Goal: Task Accomplishment & Management: Manage account settings

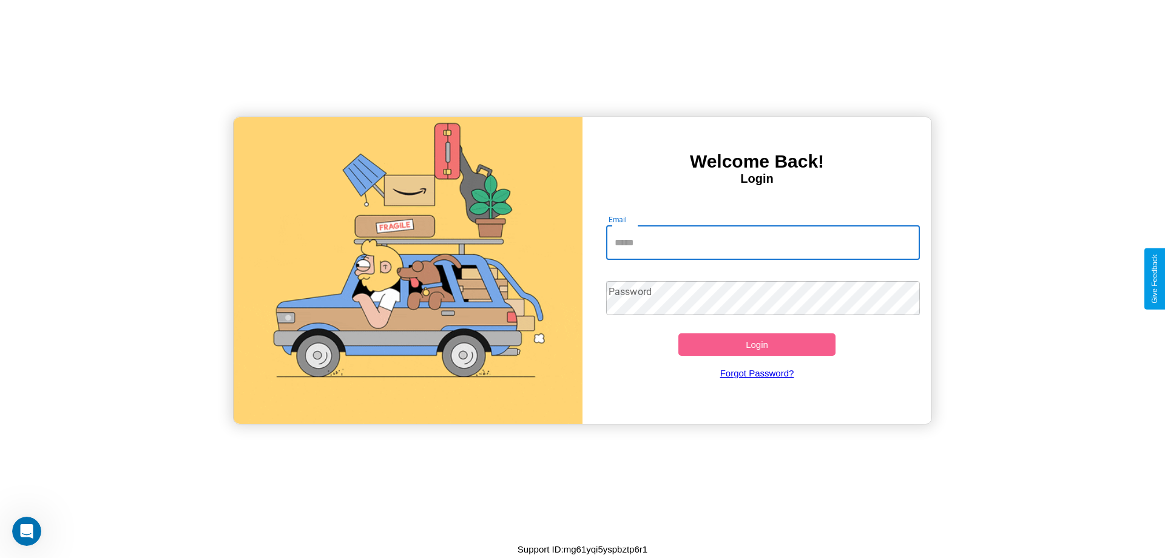
click at [763, 242] on input "Email" at bounding box center [763, 243] width 314 height 34
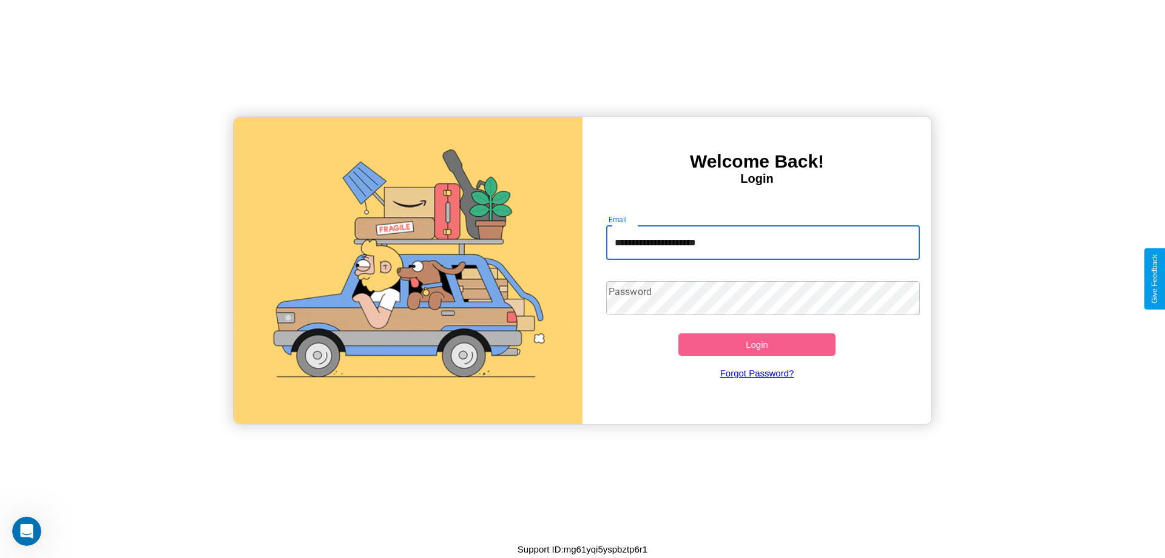
type input "**********"
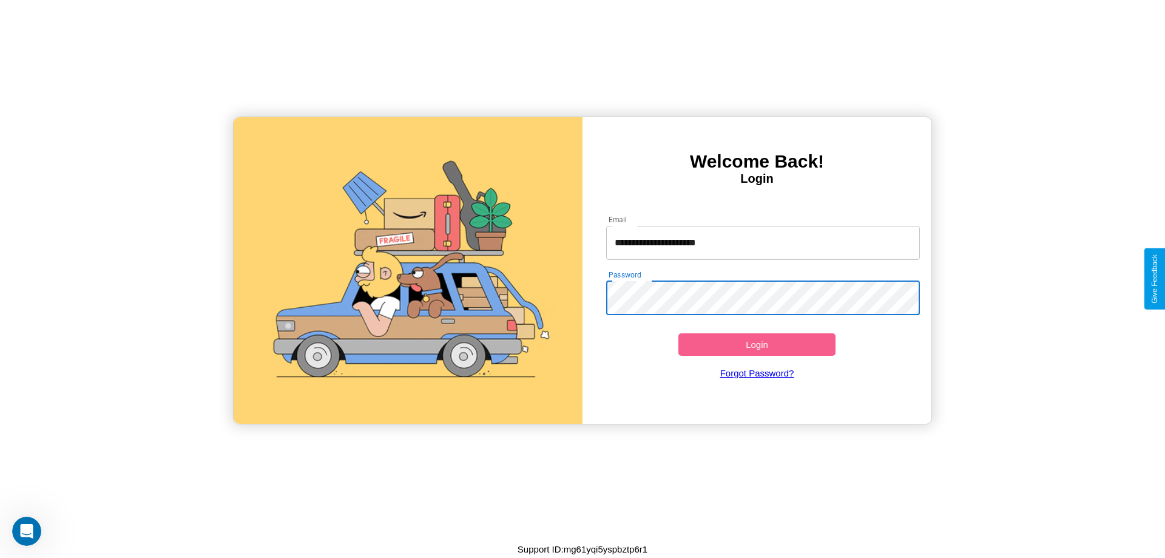
click at [757, 344] on button "Login" at bounding box center [756, 344] width 157 height 22
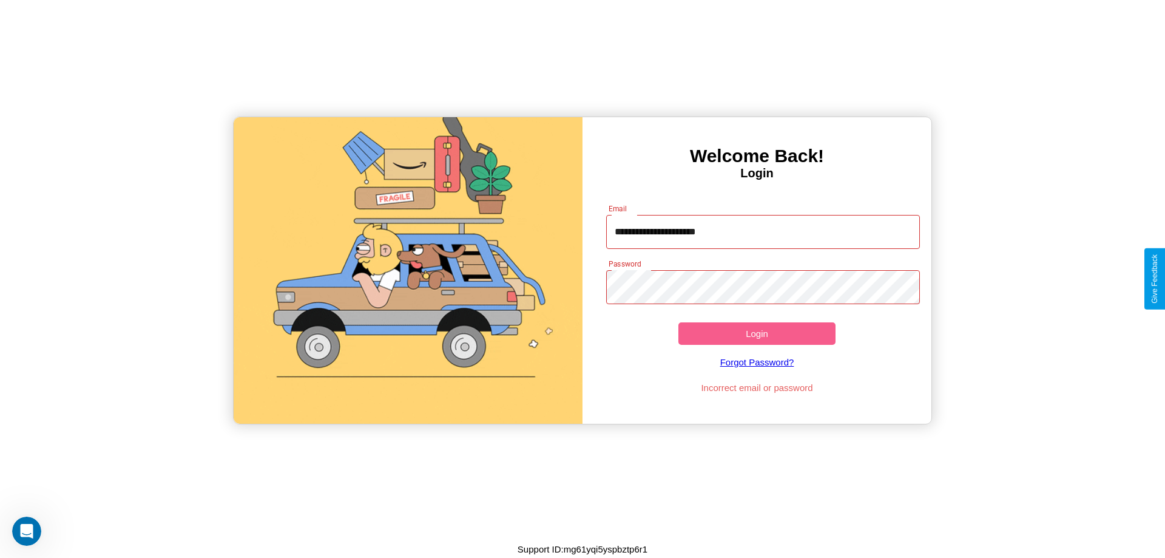
click at [757, 333] on button "Login" at bounding box center [756, 333] width 157 height 22
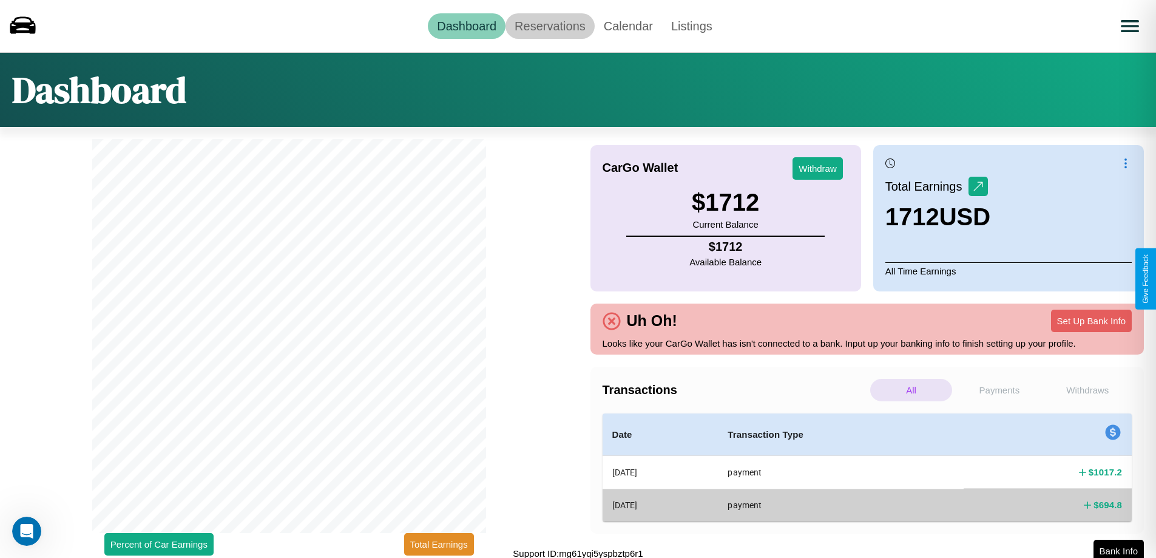
click at [550, 25] on link "Reservations" at bounding box center [549, 25] width 89 height 25
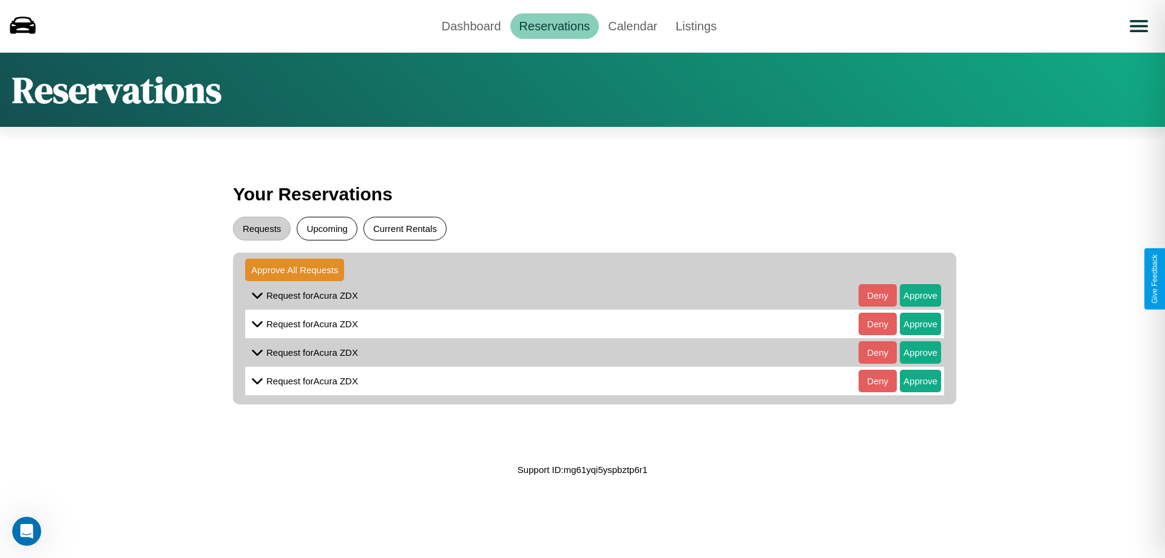
click at [405, 228] on button "Current Rentals" at bounding box center [404, 229] width 83 height 24
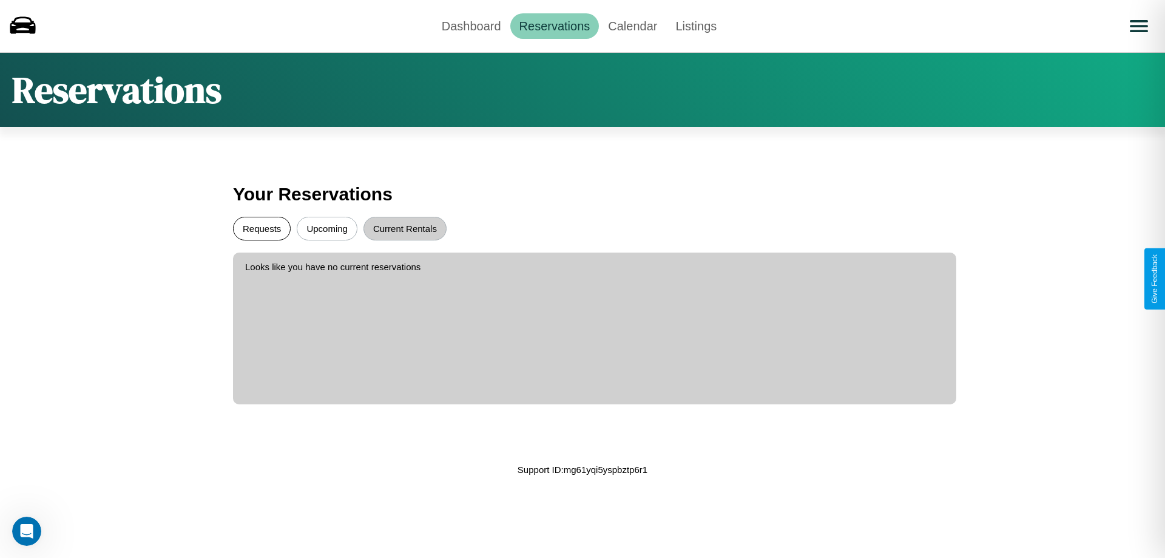
click at [261, 228] on button "Requests" at bounding box center [262, 229] width 58 height 24
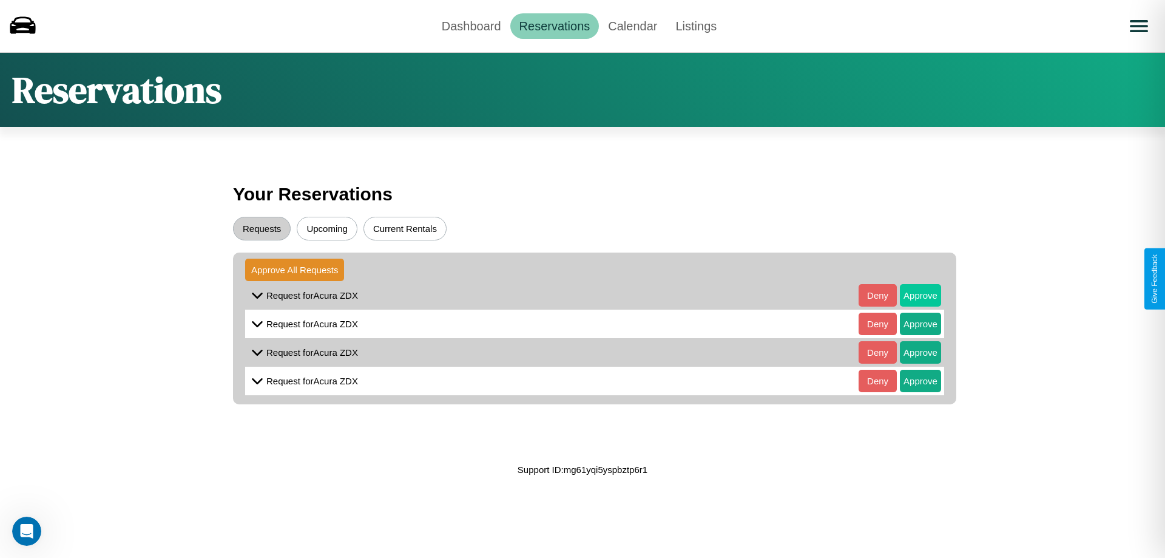
click at [911, 295] on button "Approve" at bounding box center [920, 295] width 41 height 22
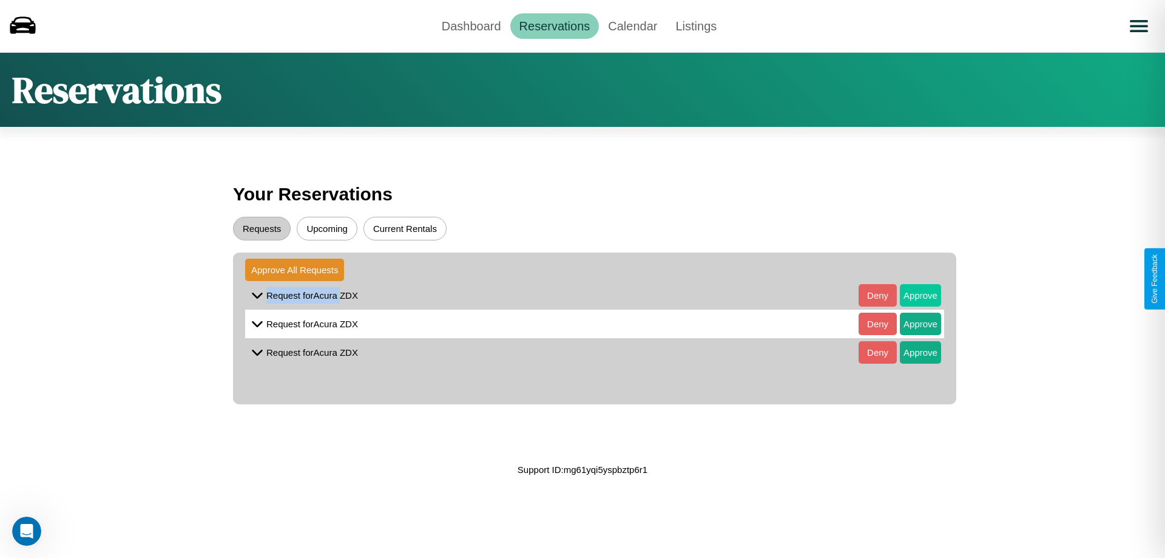
click at [911, 295] on button "Approve" at bounding box center [920, 295] width 41 height 22
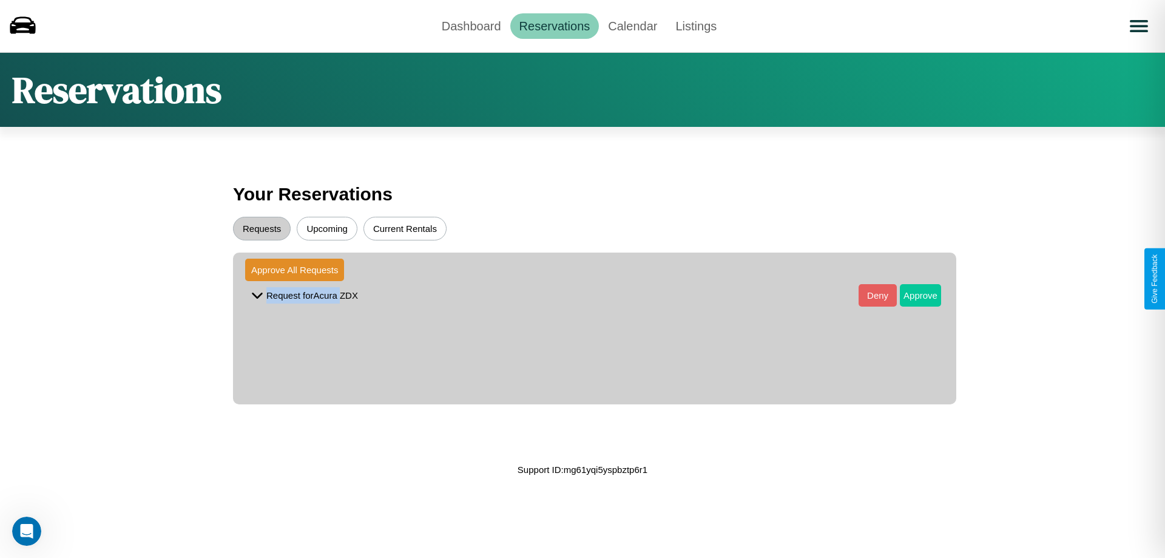
click at [911, 295] on button "Approve" at bounding box center [920, 295] width 41 height 22
